Goal: Information Seeking & Learning: Learn about a topic

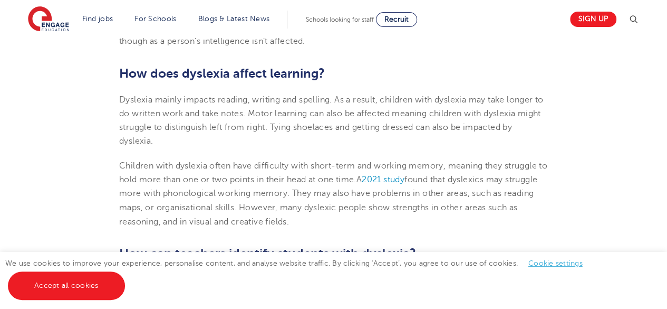
scroll to position [781, 0]
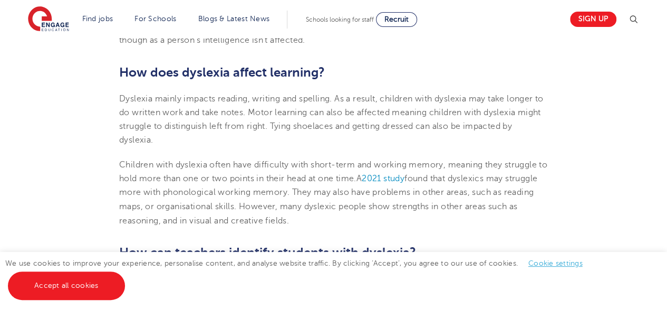
drag, startPoint x: 113, startPoint y: 63, endPoint x: 414, endPoint y: 218, distance: 338.8
copy section "How does [MEDICAL_DATA] affect learning? [MEDICAL_DATA] mainly impacts reading,…"
click at [401, 212] on p "Children with [MEDICAL_DATA] often have difficulty with short-term and working …" at bounding box center [333, 192] width 429 height 69
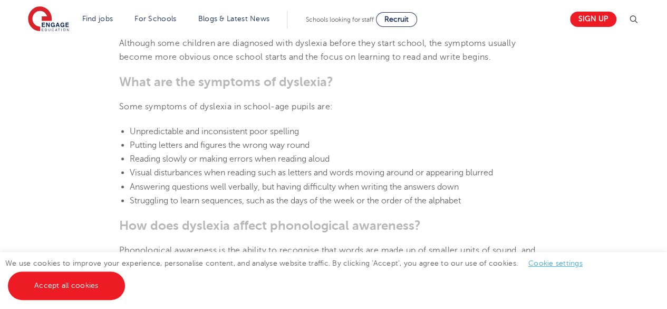
scroll to position [1055, 0]
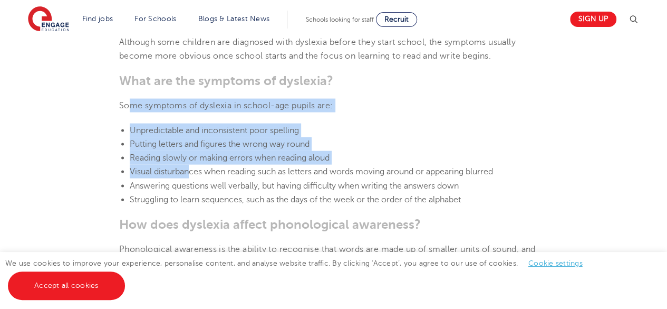
drag, startPoint x: 131, startPoint y: 102, endPoint x: 190, endPoint y: 166, distance: 86.6
click at [190, 166] on li "Visual disturbances when reading such as letters and words moving around or app…" at bounding box center [339, 172] width 418 height 14
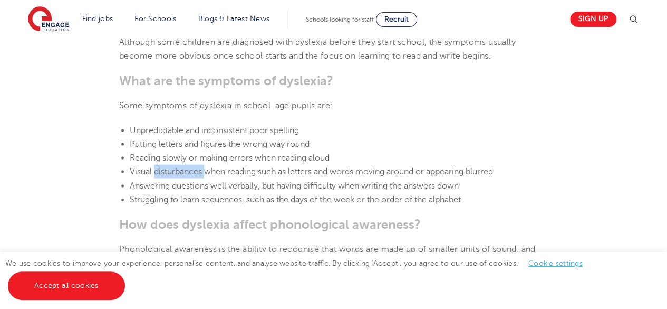
click at [190, 166] on li "Visual disturbances when reading such as letters and words moving around or app…" at bounding box center [339, 172] width 418 height 14
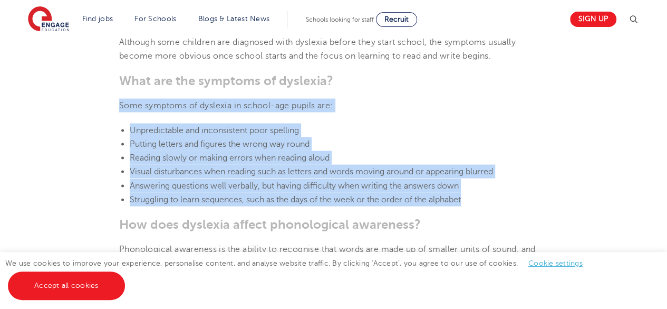
drag, startPoint x: 119, startPoint y: 102, endPoint x: 497, endPoint y: 196, distance: 389.7
copy section "Some symptoms of [MEDICAL_DATA] in school-age pupils are: Unpredictable and inc…"
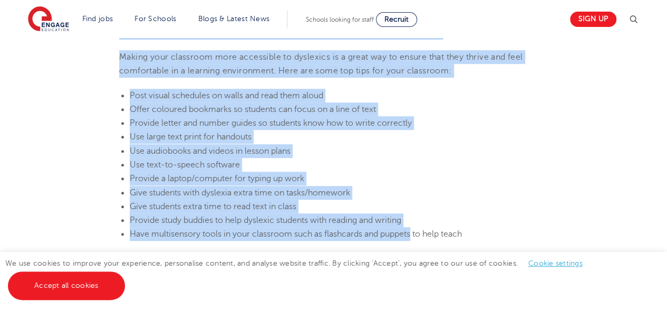
scroll to position [2342, 0]
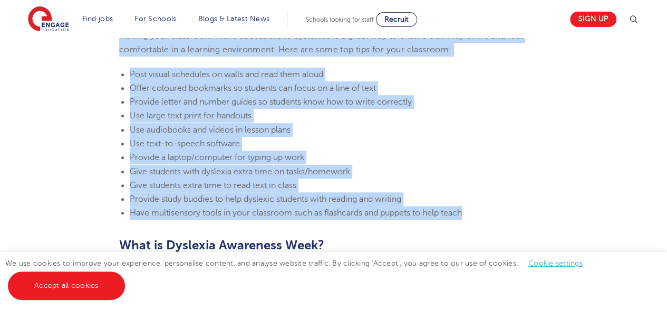
drag, startPoint x: 117, startPoint y: 45, endPoint x: 116, endPoint y: 243, distance: 198.3
copy section "How can teachers make classrooms [MEDICAL_DATA]-friendly? Making your classroom…"
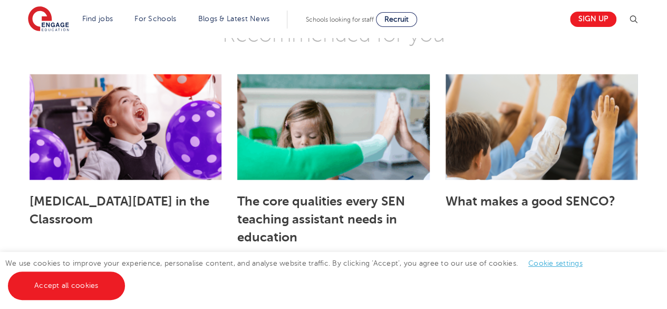
scroll to position [3059, 0]
